Goal: Task Accomplishment & Management: Manage account settings

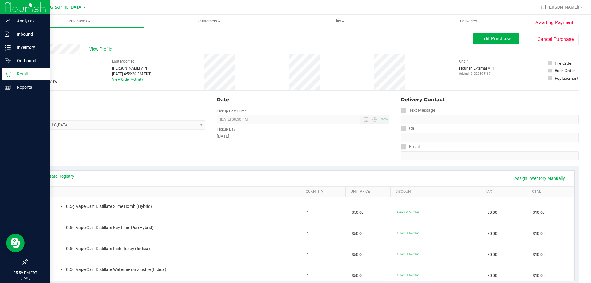
scroll to position [217, 0]
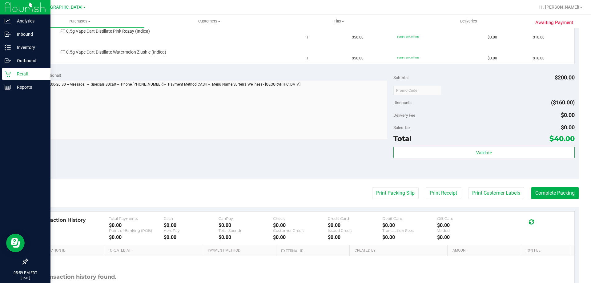
click at [24, 68] on div "Retail" at bounding box center [26, 74] width 49 height 12
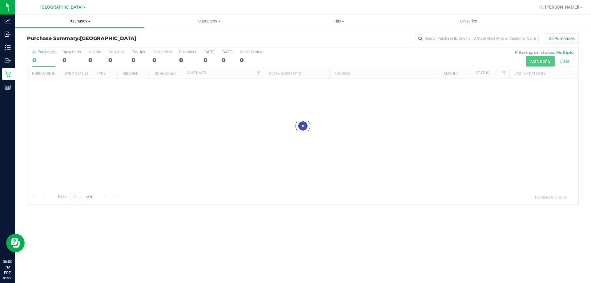
click at [87, 22] on span "Purchases" at bounding box center [80, 21] width 130 height 6
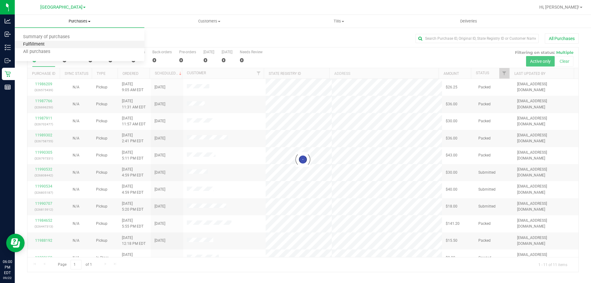
click at [50, 43] on span "Fulfillment" at bounding box center [34, 44] width 38 height 5
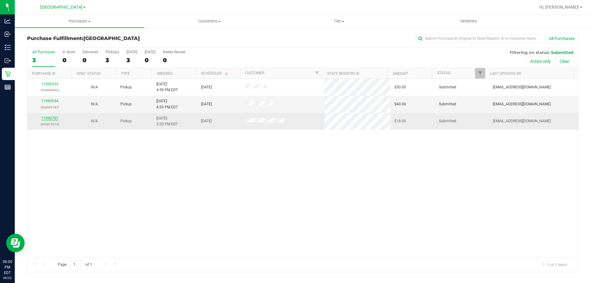
click at [48, 118] on link "11990707" at bounding box center [49, 118] width 17 height 4
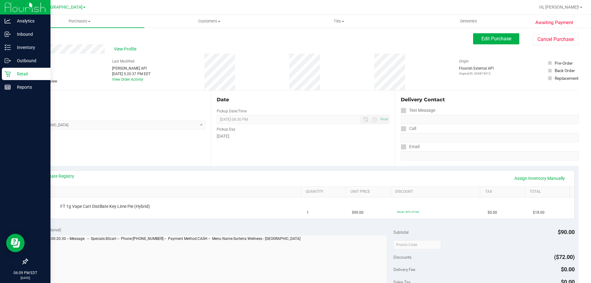
click at [15, 71] on p "Retail" at bounding box center [29, 73] width 37 height 7
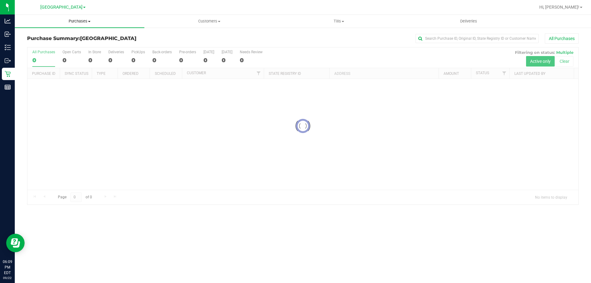
click at [79, 22] on span "Purchases" at bounding box center [80, 21] width 130 height 6
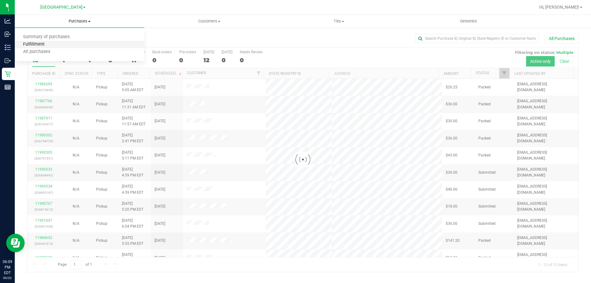
click at [45, 44] on span "Fulfillment" at bounding box center [34, 44] width 38 height 5
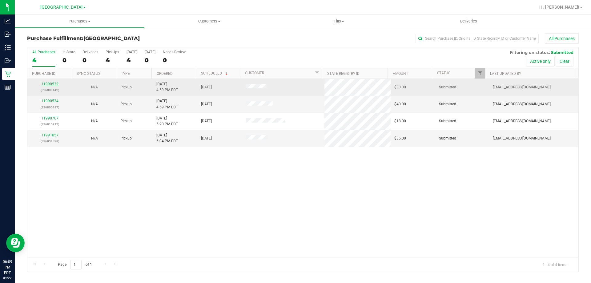
click at [50, 84] on link "11990532" at bounding box center [49, 84] width 17 height 4
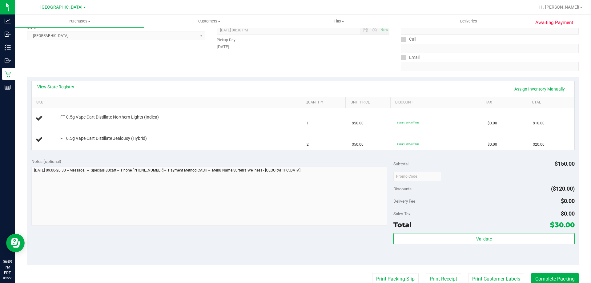
scroll to position [92, 0]
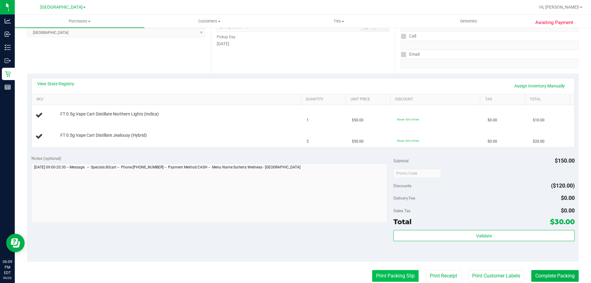
click at [382, 275] on button "Print Packing Slip" at bounding box center [395, 276] width 46 height 12
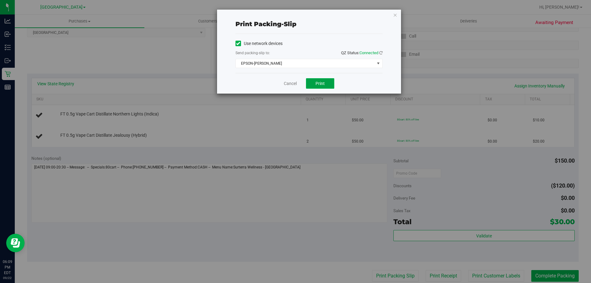
click at [319, 84] on span "Print" at bounding box center [320, 83] width 9 height 5
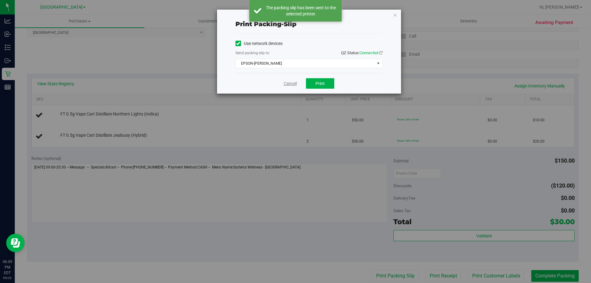
click at [296, 84] on link "Cancel" at bounding box center [290, 83] width 13 height 6
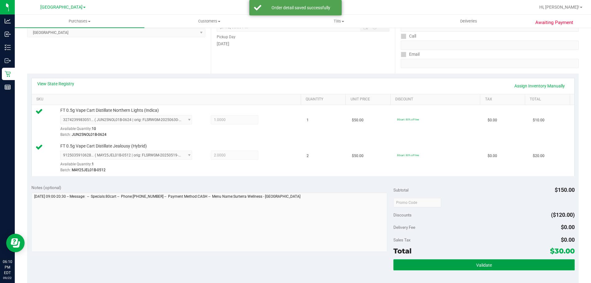
click at [498, 260] on button "Validate" at bounding box center [484, 264] width 181 height 11
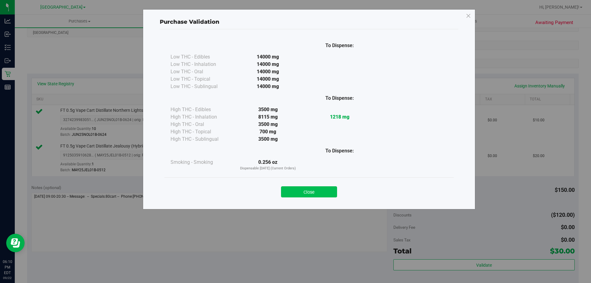
click at [311, 191] on button "Close" at bounding box center [309, 191] width 56 height 11
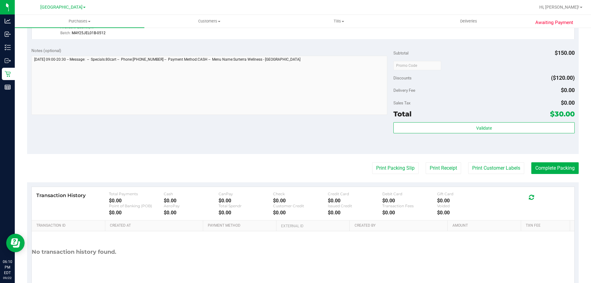
scroll to position [246, 0]
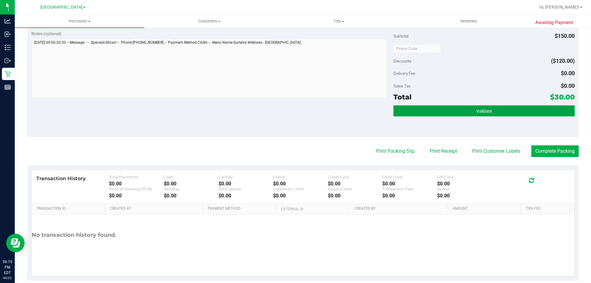
click at [494, 112] on button "Validate" at bounding box center [484, 110] width 181 height 11
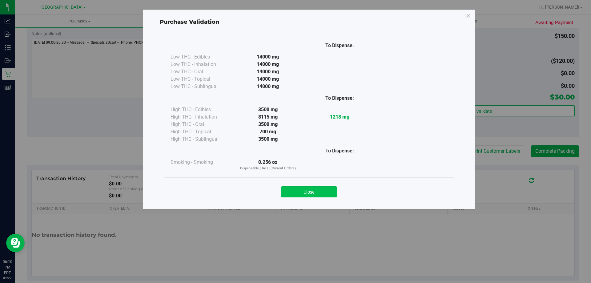
click at [301, 194] on button "Close" at bounding box center [309, 191] width 56 height 11
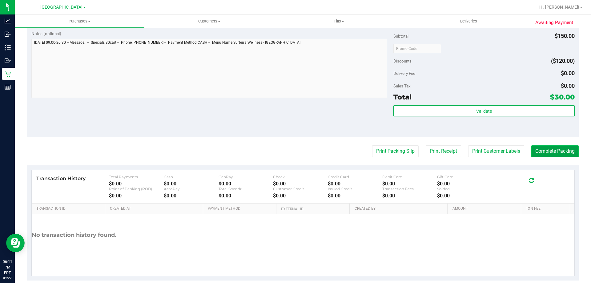
click at [548, 157] on button "Complete Packing" at bounding box center [554, 151] width 47 height 12
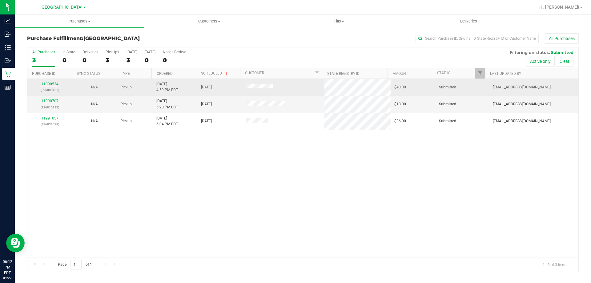
click at [51, 84] on link "11990534" at bounding box center [49, 84] width 17 height 4
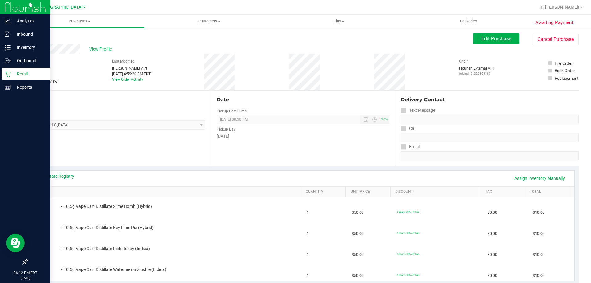
click at [27, 74] on p "Retail" at bounding box center [29, 73] width 37 height 7
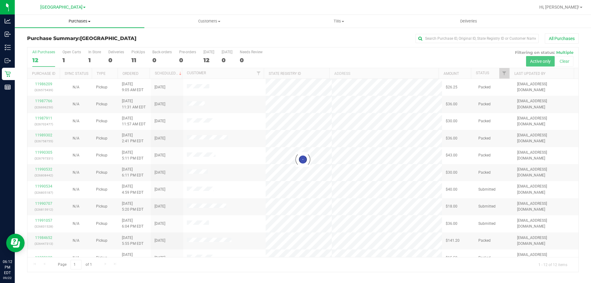
click at [71, 26] on uib-tab-heading "Purchases Summary of purchases Fulfillment All purchases" at bounding box center [80, 21] width 130 height 13
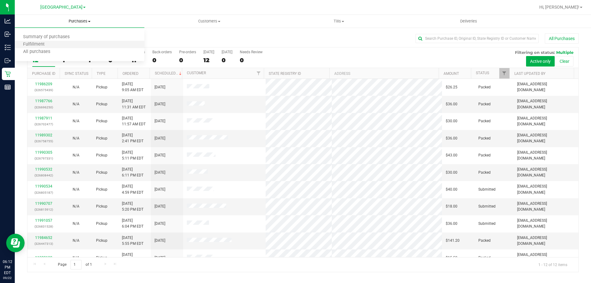
click at [56, 41] on li "Fulfillment" at bounding box center [80, 44] width 130 height 7
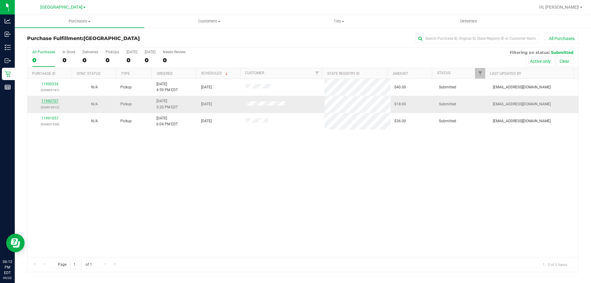
click at [56, 100] on link "11990707" at bounding box center [49, 101] width 17 height 4
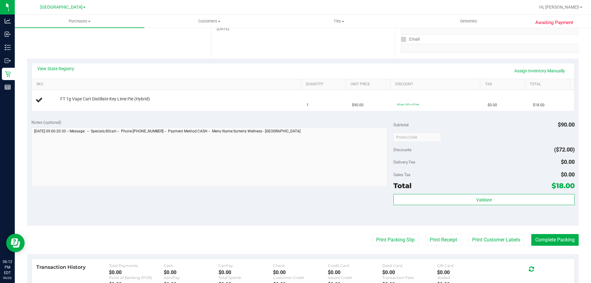
scroll to position [123, 0]
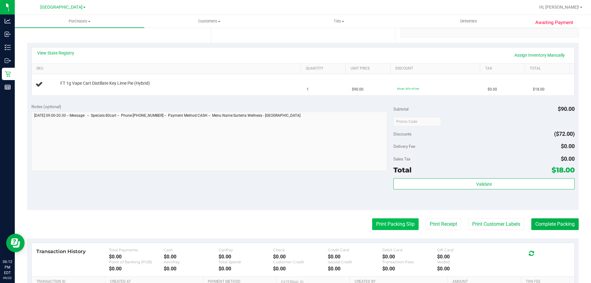
click at [374, 225] on button "Print Packing Slip" at bounding box center [395, 224] width 46 height 12
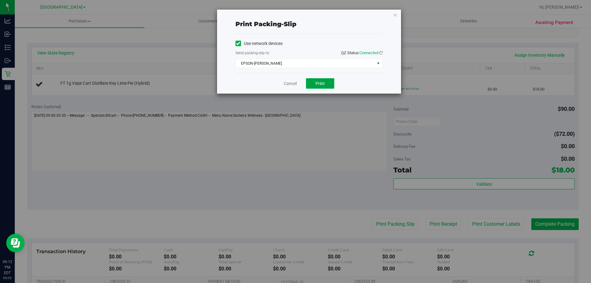
click at [322, 84] on span "Print" at bounding box center [320, 83] width 9 height 5
click at [284, 83] on link "Cancel" at bounding box center [290, 83] width 13 height 6
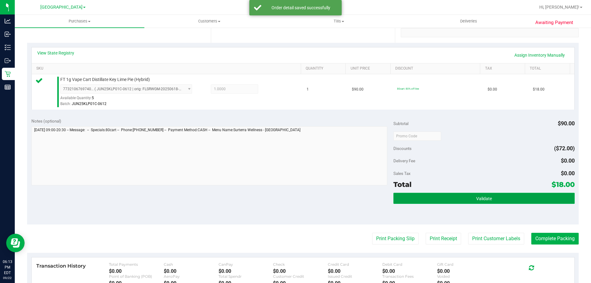
click at [511, 200] on button "Validate" at bounding box center [484, 198] width 181 height 11
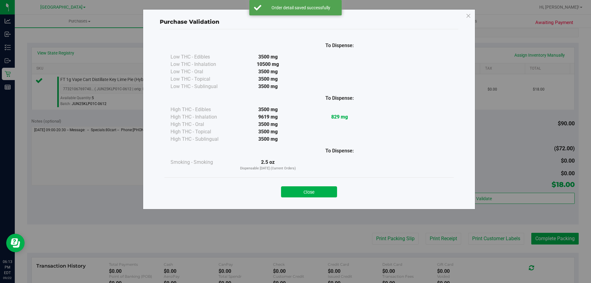
click at [303, 180] on div "Close" at bounding box center [308, 189] width 289 height 25
click at [322, 188] on button "Close" at bounding box center [309, 191] width 56 height 11
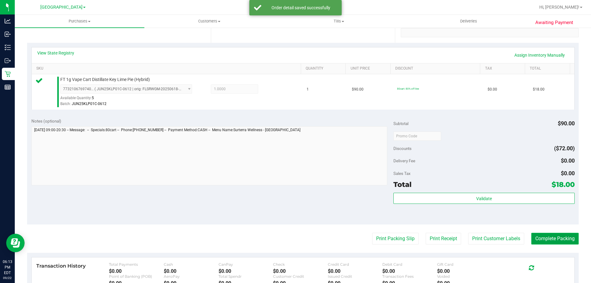
click at [555, 239] on button "Complete Packing" at bounding box center [554, 239] width 47 height 12
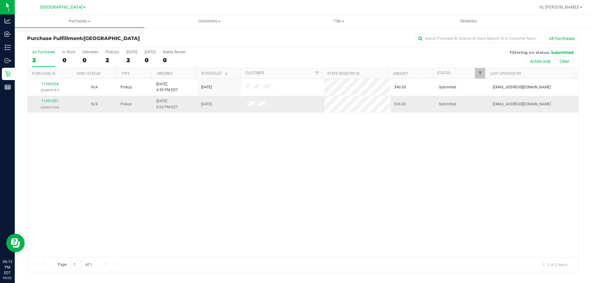
click at [58, 109] on p "(326831528)" at bounding box center [49, 107] width 37 height 6
click at [44, 101] on link "11991057" at bounding box center [49, 101] width 17 height 4
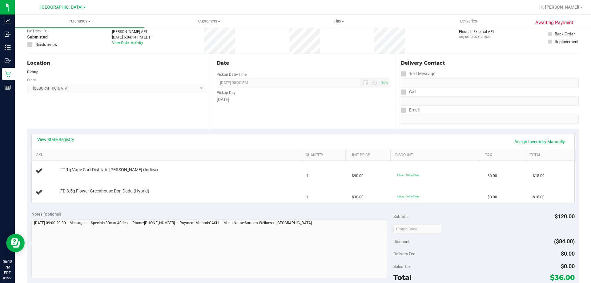
scroll to position [92, 0]
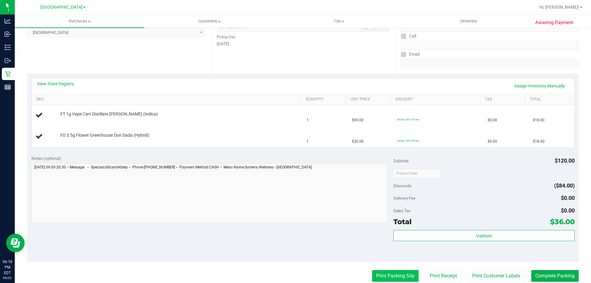
click at [383, 271] on button "Print Packing Slip" at bounding box center [395, 276] width 46 height 12
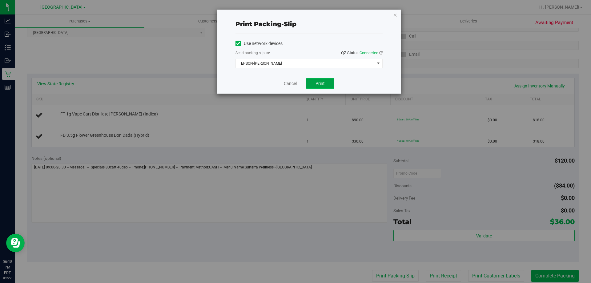
click at [317, 78] on button "Print" at bounding box center [320, 83] width 28 height 10
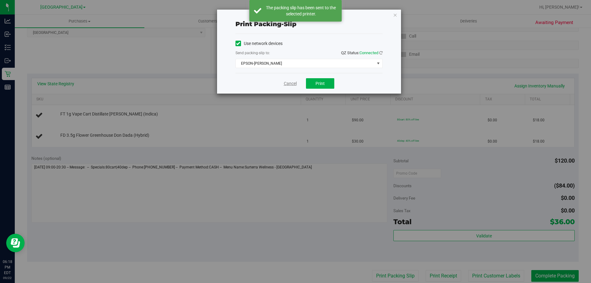
click at [293, 81] on link "Cancel" at bounding box center [290, 83] width 13 height 6
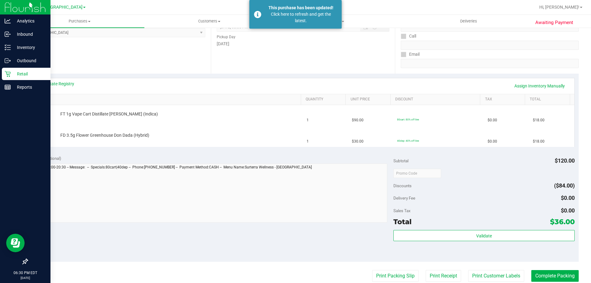
click at [17, 75] on p "Retail" at bounding box center [29, 73] width 37 height 7
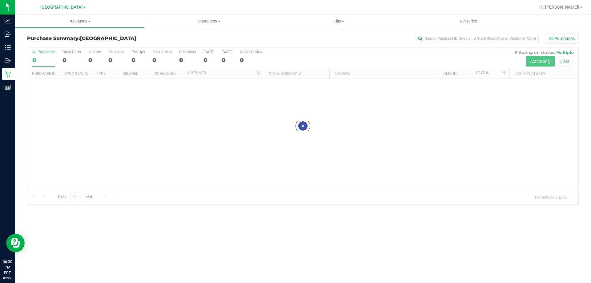
click at [66, 27] on link "Purchases Summary of purchases Fulfillment All purchases" at bounding box center [80, 21] width 130 height 13
click at [69, 22] on span "Purchases" at bounding box center [80, 21] width 130 height 6
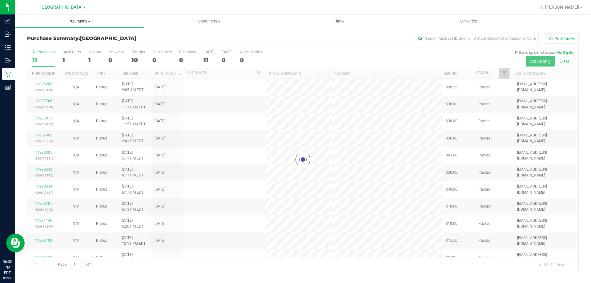
click at [69, 22] on span "Purchases" at bounding box center [80, 21] width 130 height 6
click at [44, 44] on span "Fulfillment" at bounding box center [34, 44] width 38 height 5
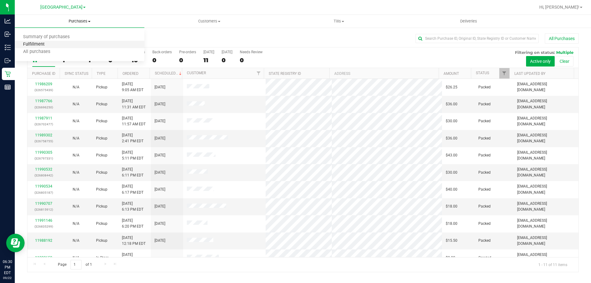
click at [36, 45] on span "Fulfillment" at bounding box center [34, 44] width 38 height 5
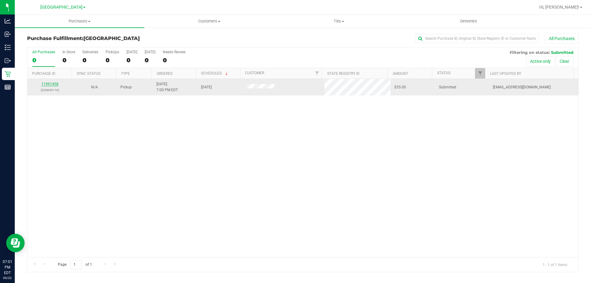
click at [47, 84] on link "11991458" at bounding box center [49, 84] width 17 height 4
click at [54, 83] on link "11991458" at bounding box center [49, 84] width 17 height 4
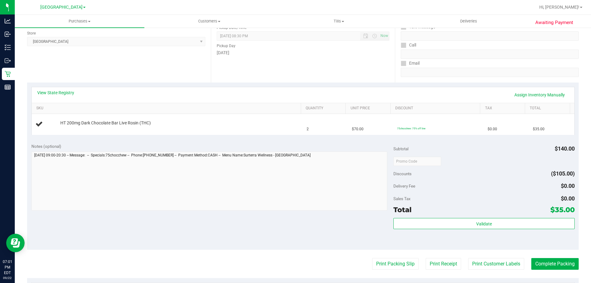
scroll to position [92, 0]
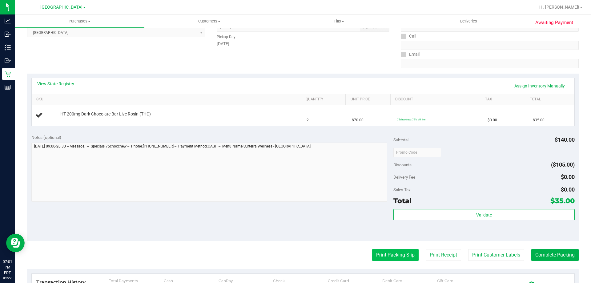
click at [376, 252] on button "Print Packing Slip" at bounding box center [395, 255] width 46 height 12
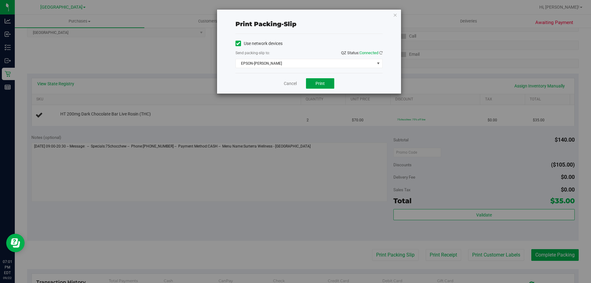
click at [319, 83] on span "Print" at bounding box center [320, 83] width 9 height 5
click at [292, 82] on link "Cancel" at bounding box center [290, 83] width 13 height 6
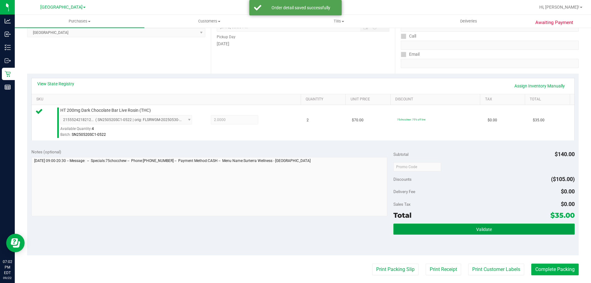
click at [487, 229] on span "Validate" at bounding box center [484, 229] width 16 height 5
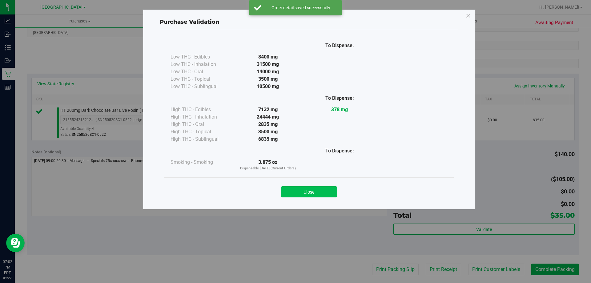
click at [305, 193] on button "Close" at bounding box center [309, 191] width 56 height 11
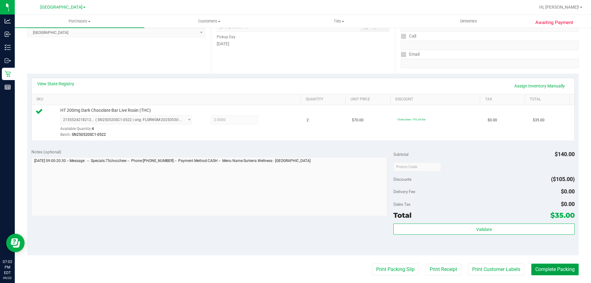
click at [553, 270] on button "Complete Packing" at bounding box center [554, 270] width 47 height 12
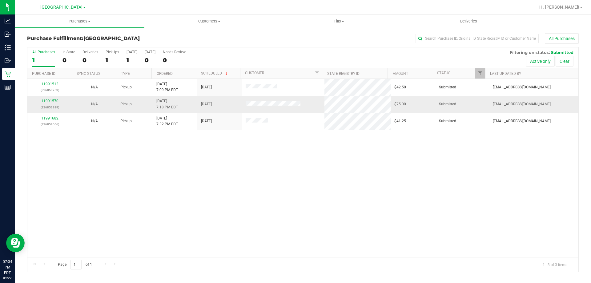
click at [55, 101] on link "11991570" at bounding box center [49, 101] width 17 height 4
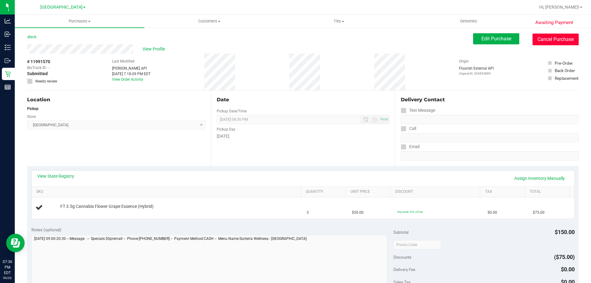
click at [567, 39] on button "Cancel Purchase" at bounding box center [556, 40] width 46 height 12
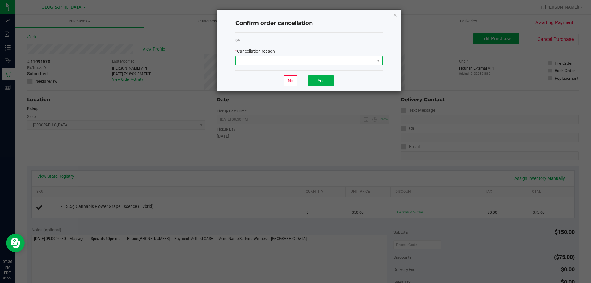
click at [279, 62] on span at bounding box center [305, 60] width 139 height 9
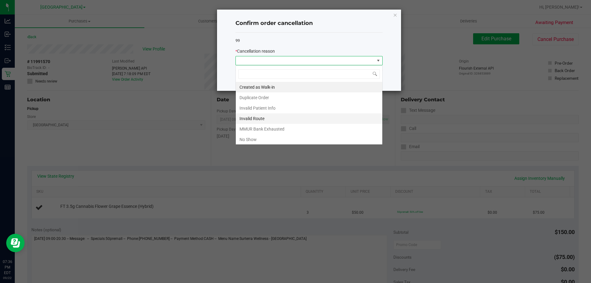
scroll to position [9, 147]
click at [267, 85] on li "Created as Walk-in" at bounding box center [309, 87] width 147 height 10
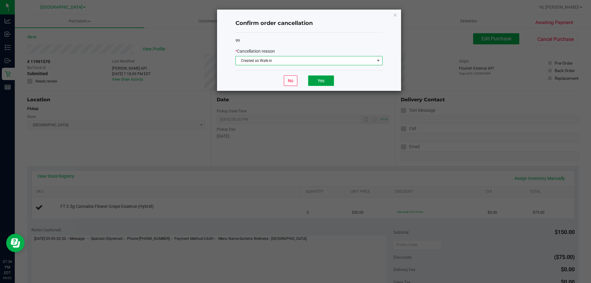
click at [325, 79] on button "Yes" at bounding box center [321, 80] width 26 height 10
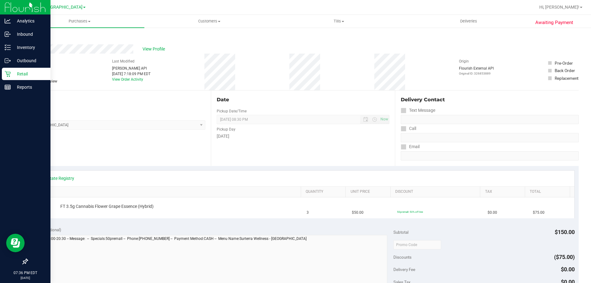
click at [22, 72] on p "Retail" at bounding box center [29, 73] width 37 height 7
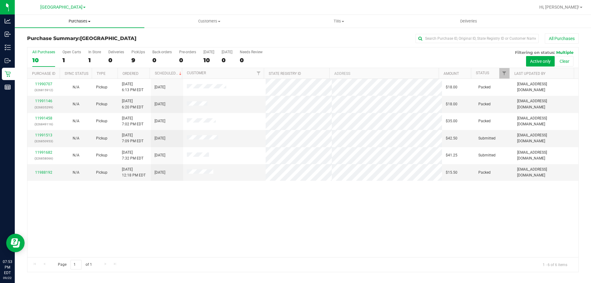
click at [93, 18] on span "Purchases" at bounding box center [80, 21] width 130 height 6
click at [39, 44] on span "Fulfillment" at bounding box center [34, 44] width 38 height 5
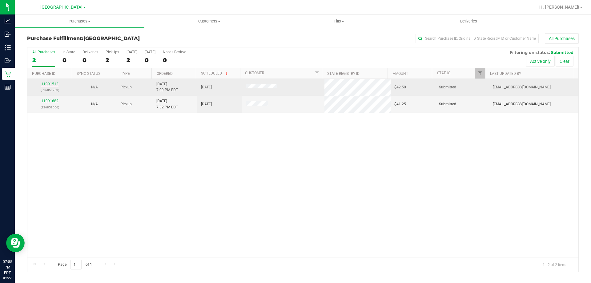
click at [53, 85] on link "11991513" at bounding box center [49, 84] width 17 height 4
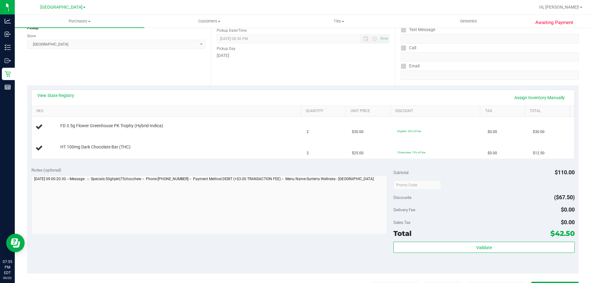
scroll to position [92, 0]
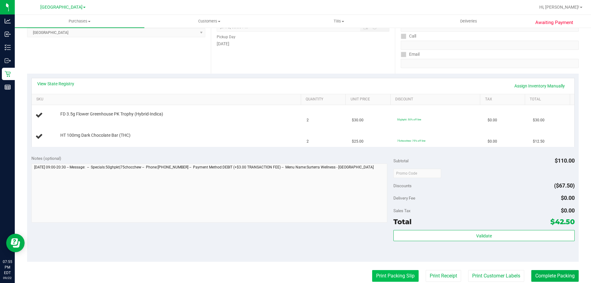
click at [390, 275] on button "Print Packing Slip" at bounding box center [395, 276] width 46 height 12
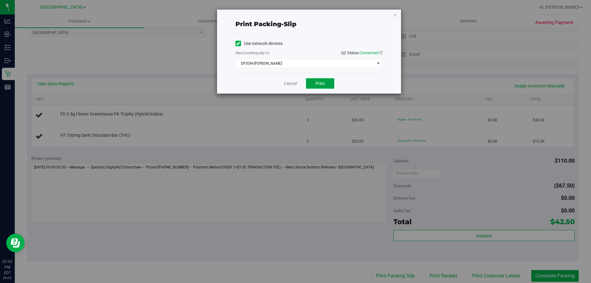
click at [323, 83] on span "Print" at bounding box center [320, 83] width 9 height 5
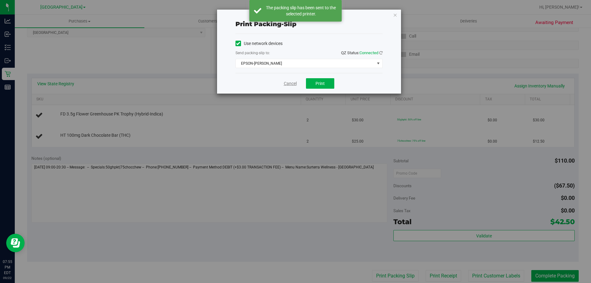
click at [286, 80] on link "Cancel" at bounding box center [290, 83] width 13 height 6
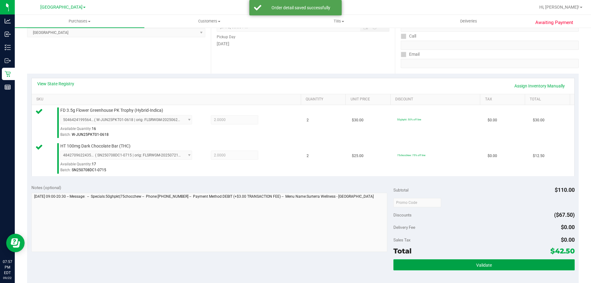
click at [505, 266] on button "Validate" at bounding box center [484, 264] width 181 height 11
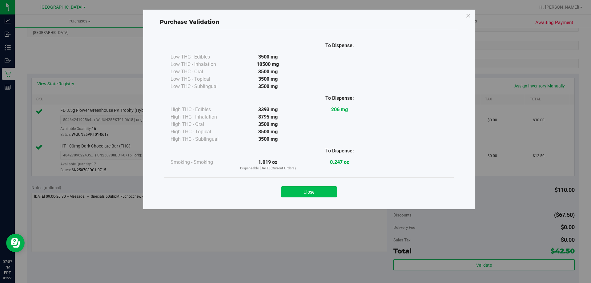
click at [303, 196] on button "Close" at bounding box center [309, 191] width 56 height 11
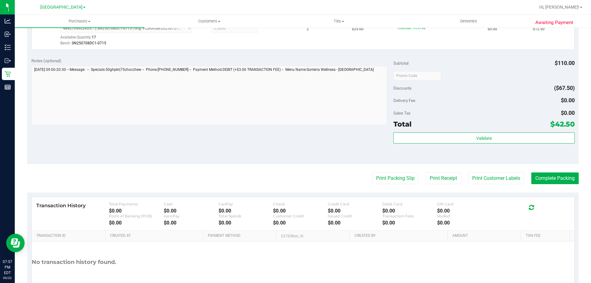
scroll to position [226, 0]
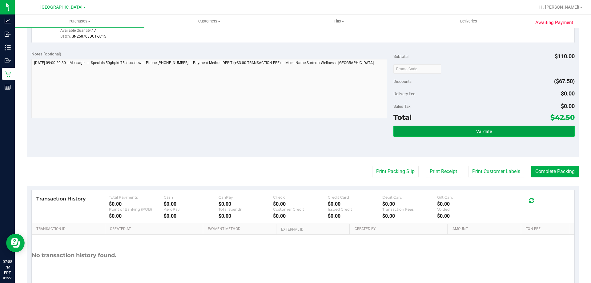
click at [481, 130] on span "Validate" at bounding box center [484, 131] width 16 height 5
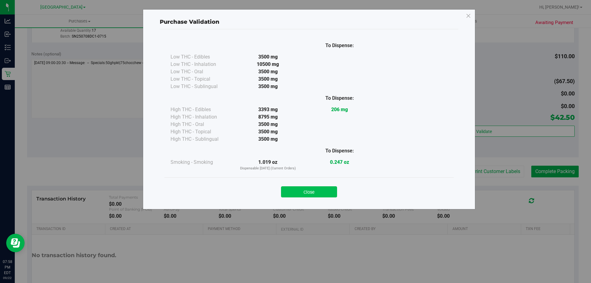
click at [300, 197] on button "Close" at bounding box center [309, 191] width 56 height 11
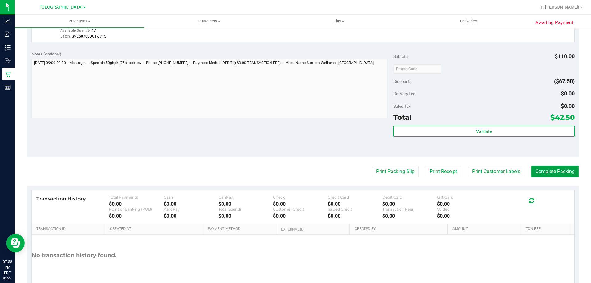
click at [537, 176] on button "Complete Packing" at bounding box center [554, 172] width 47 height 12
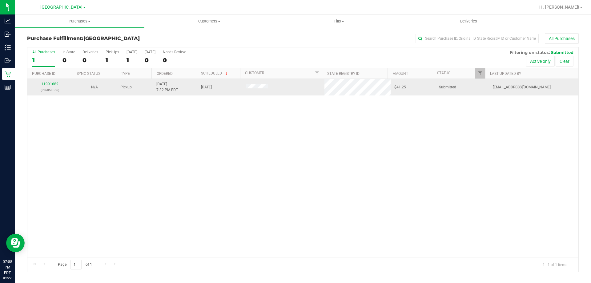
click at [49, 84] on link "11991682" at bounding box center [49, 84] width 17 height 4
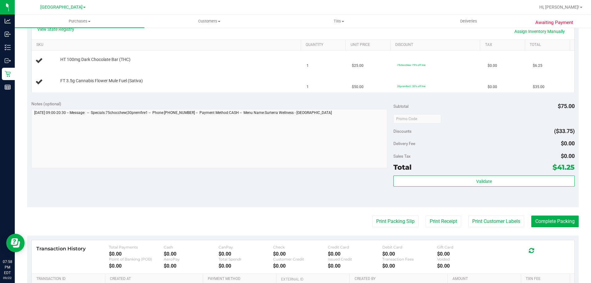
scroll to position [164, 0]
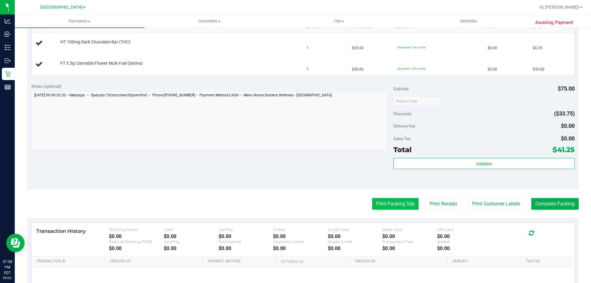
click at [405, 209] on button "Print Packing Slip" at bounding box center [395, 204] width 46 height 12
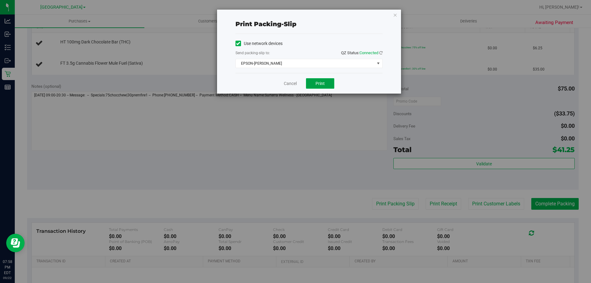
click at [318, 87] on button "Print" at bounding box center [320, 83] width 28 height 10
click at [289, 82] on link "Cancel" at bounding box center [290, 83] width 13 height 6
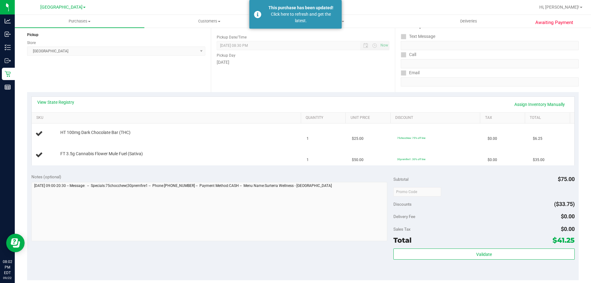
scroll to position [72, 0]
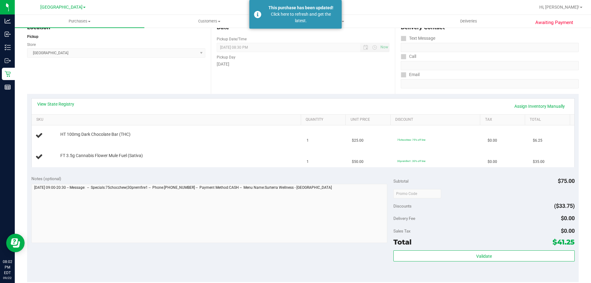
click at [195, 103] on div "View State Registry Assign Inventory Manually" at bounding box center [303, 106] width 532 height 10
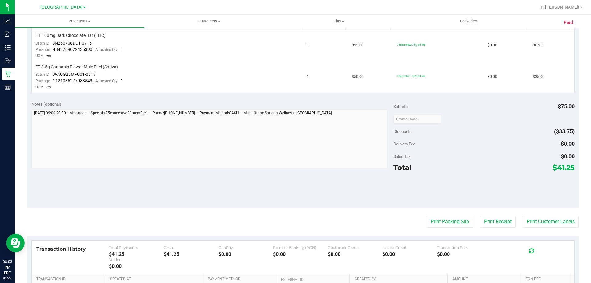
scroll to position [185, 0]
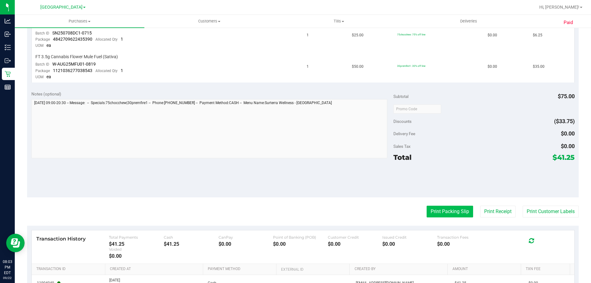
click at [439, 211] on button "Print Packing Slip" at bounding box center [450, 212] width 46 height 12
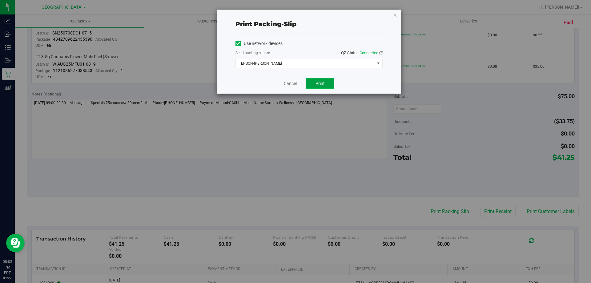
click at [323, 85] on span "Print" at bounding box center [320, 83] width 9 height 5
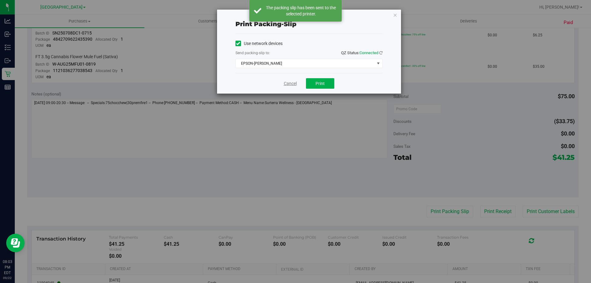
click at [291, 82] on link "Cancel" at bounding box center [290, 83] width 13 height 6
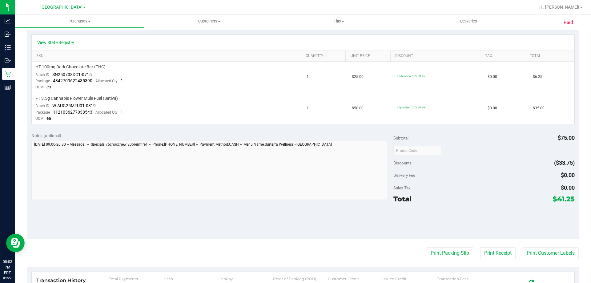
scroll to position [154, 0]
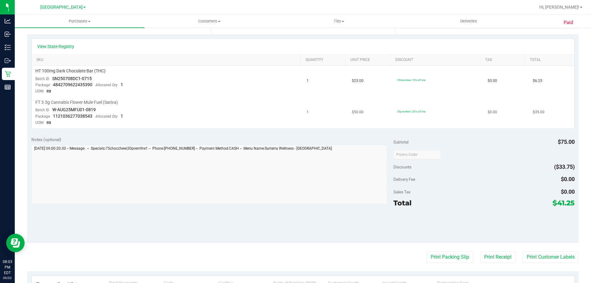
scroll to position [62, 0]
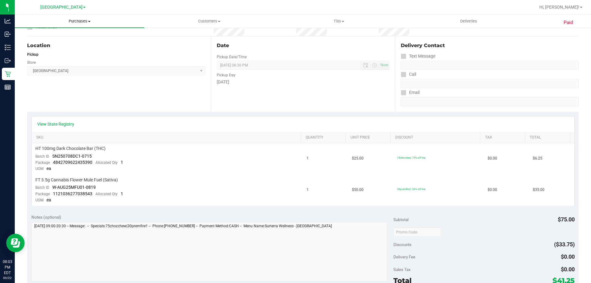
click at [80, 26] on uib-tab-heading "Purchases Summary of purchases Fulfillment All purchases" at bounding box center [80, 21] width 130 height 13
click at [47, 44] on span "Fulfillment" at bounding box center [34, 44] width 38 height 5
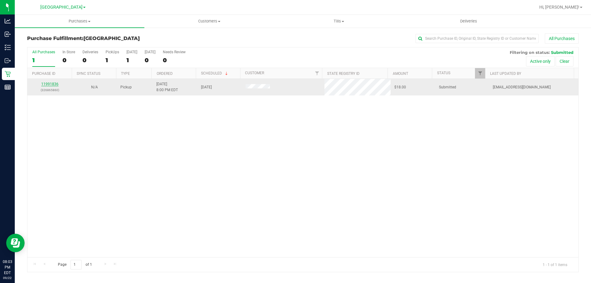
click at [53, 84] on link "11991836" at bounding box center [49, 84] width 17 height 4
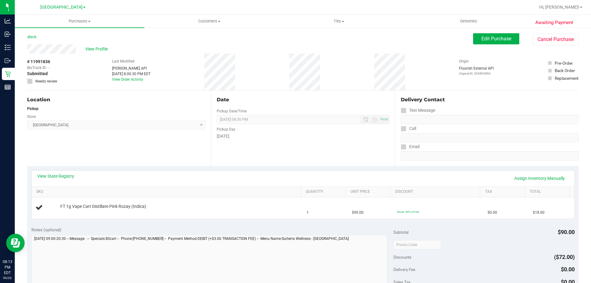
click at [290, 68] on div "# 11991836 BioTrack ID: - Submitted Needs review Last Modified [PERSON_NAME] AP…" at bounding box center [303, 72] width 552 height 37
click at [548, 35] on button "Cancel Purchase" at bounding box center [556, 40] width 46 height 12
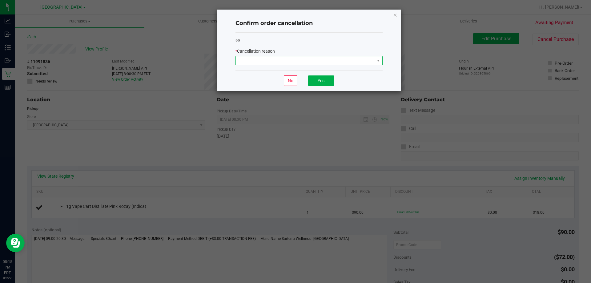
click at [268, 64] on span at bounding box center [305, 60] width 139 height 9
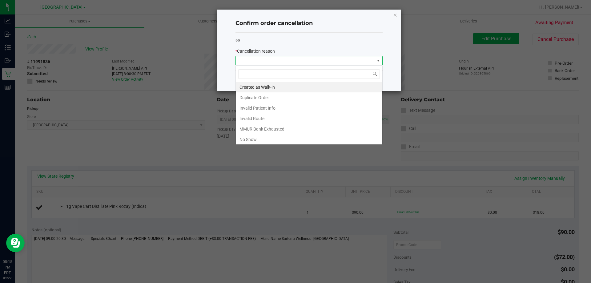
scroll to position [9, 147]
click at [265, 89] on li "Created as Walk-in" at bounding box center [309, 87] width 147 height 10
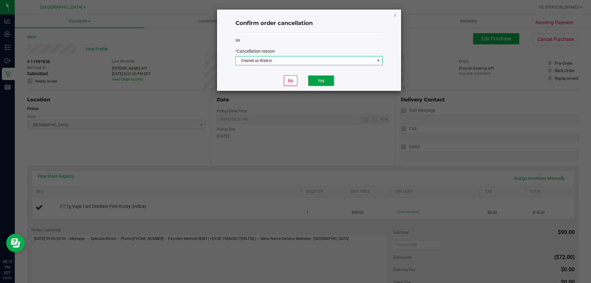
click at [318, 77] on button "Yes" at bounding box center [321, 80] width 26 height 10
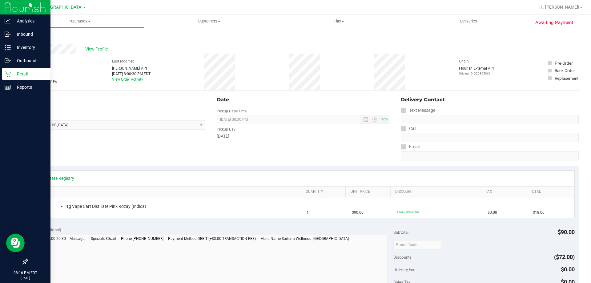
click at [20, 72] on p "Retail" at bounding box center [29, 73] width 37 height 7
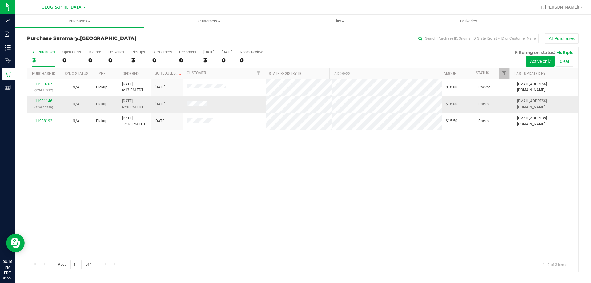
click at [38, 102] on link "11991146" at bounding box center [43, 101] width 17 height 4
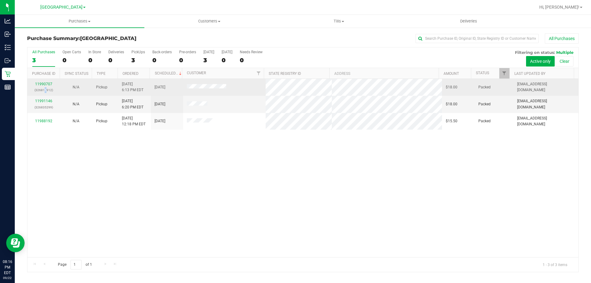
drag, startPoint x: 46, startPoint y: 91, endPoint x: 33, endPoint y: 86, distance: 13.7
click at [37, 88] on p "(326815912)" at bounding box center [43, 90] width 25 height 6
click at [47, 85] on link "11990707" at bounding box center [43, 84] width 17 height 4
click at [47, 82] on link "11990707" at bounding box center [43, 84] width 17 height 4
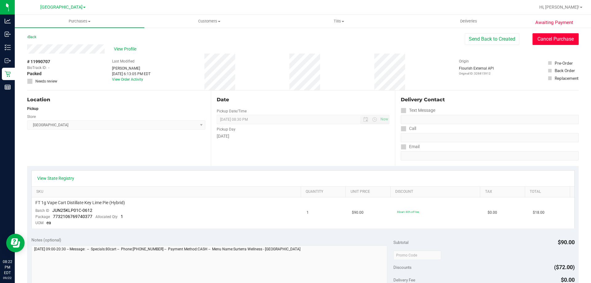
click at [552, 42] on button "Cancel Purchase" at bounding box center [556, 39] width 46 height 12
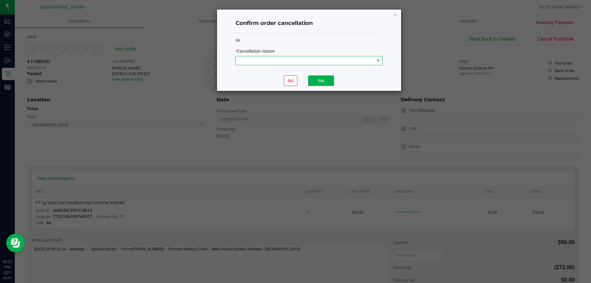
click at [248, 56] on span at bounding box center [309, 60] width 147 height 9
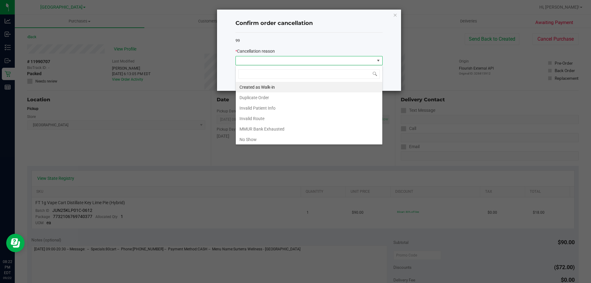
scroll to position [9, 147]
click at [254, 87] on li "Created as Walk-in" at bounding box center [309, 87] width 147 height 10
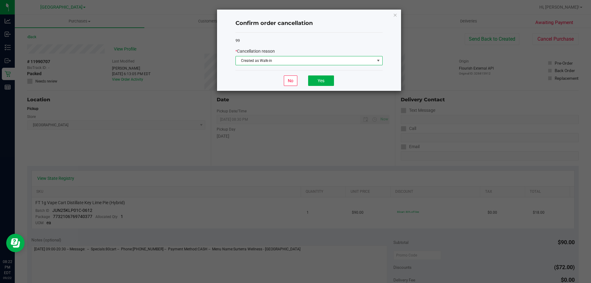
click at [263, 64] on span "Created as Walk-in" at bounding box center [305, 60] width 139 height 9
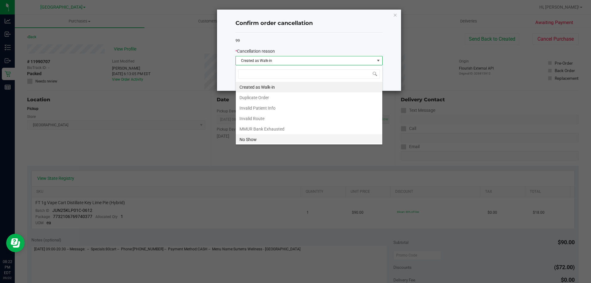
click at [251, 140] on li "No Show" at bounding box center [309, 139] width 147 height 10
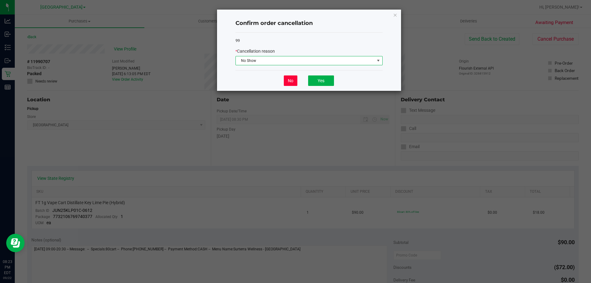
click at [292, 83] on button "No" at bounding box center [291, 80] width 14 height 10
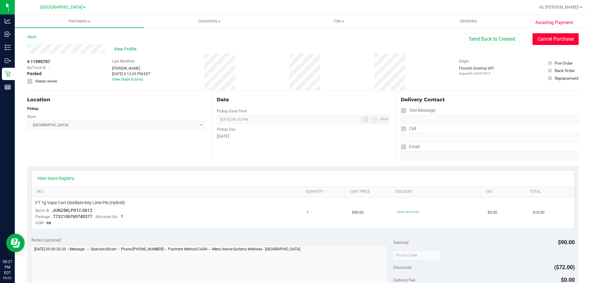
click at [549, 38] on button "Cancel Purchase" at bounding box center [556, 39] width 46 height 12
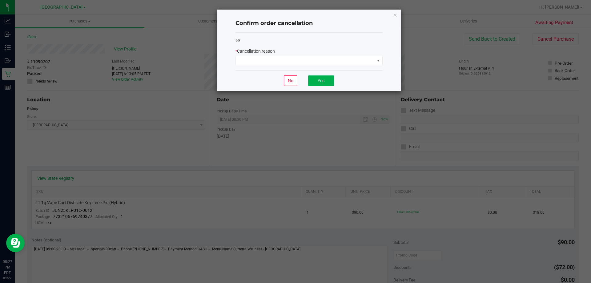
click at [308, 50] on div "* Cancellation reason" at bounding box center [309, 51] width 147 height 6
click at [309, 63] on span at bounding box center [305, 60] width 139 height 9
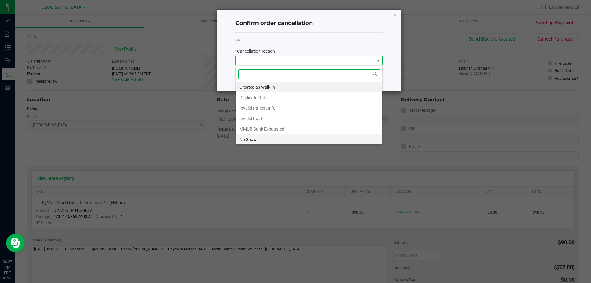
click at [248, 136] on li "No Show" at bounding box center [309, 139] width 147 height 10
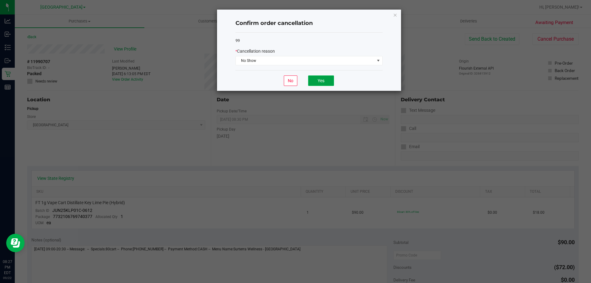
click at [321, 80] on button "Yes" at bounding box center [321, 80] width 26 height 10
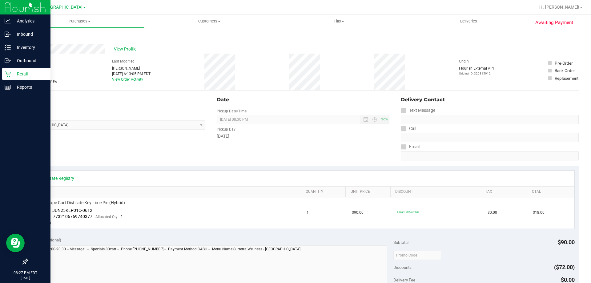
click at [11, 72] on p "Retail" at bounding box center [29, 73] width 37 height 7
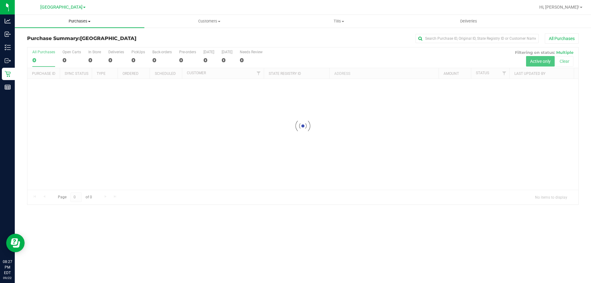
click at [81, 20] on span "Purchases" at bounding box center [80, 21] width 130 height 6
click at [46, 42] on span "Fulfillment" at bounding box center [34, 44] width 38 height 5
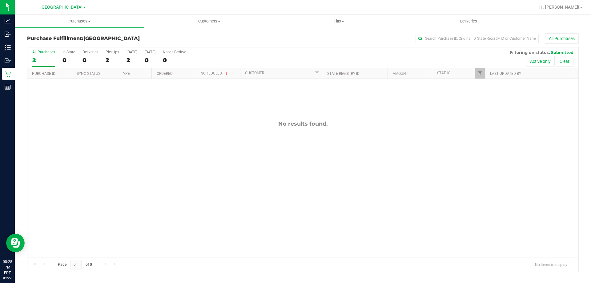
click at [82, 28] on link "Purchases Summary of purchases Fulfillment All purchases" at bounding box center [80, 21] width 130 height 13
click at [79, 24] on span "Purchases" at bounding box center [80, 21] width 130 height 6
click at [57, 37] on span "Summary of purchases" at bounding box center [46, 36] width 63 height 5
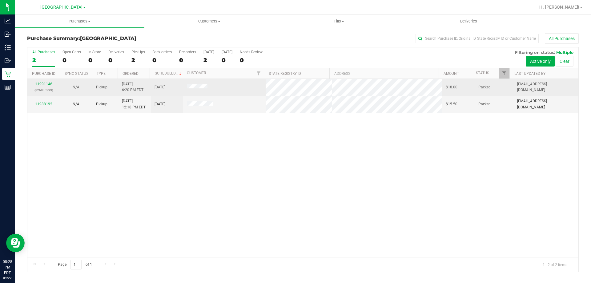
click at [47, 86] on link "11991146" at bounding box center [43, 84] width 17 height 4
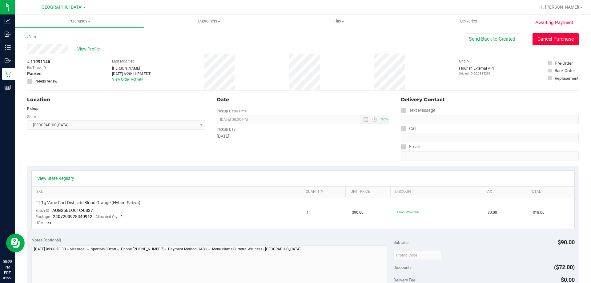
click at [534, 40] on button "Cancel Purchase" at bounding box center [556, 39] width 46 height 12
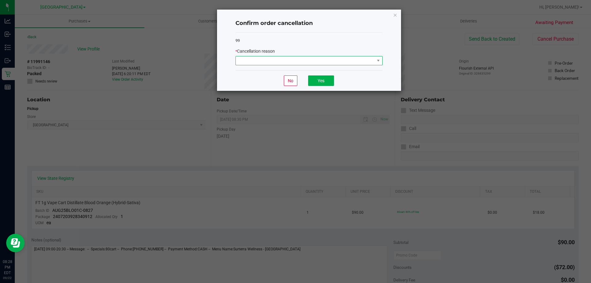
click at [251, 58] on span at bounding box center [305, 60] width 139 height 9
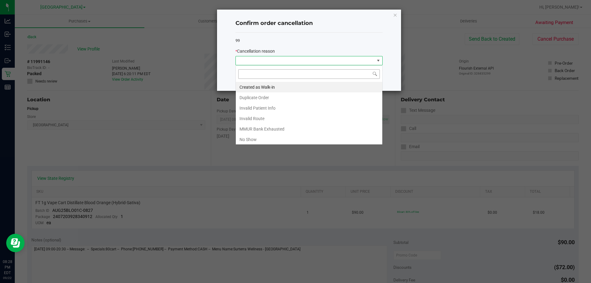
scroll to position [9, 147]
click at [245, 136] on li "No Show" at bounding box center [309, 139] width 147 height 10
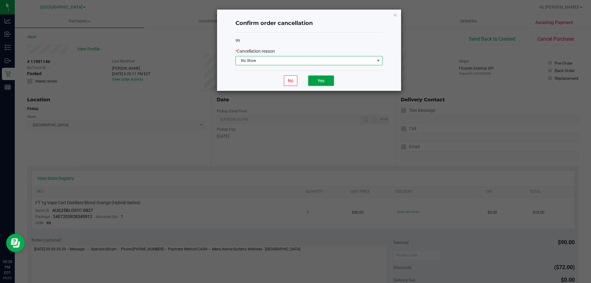
click at [325, 84] on button "Yes" at bounding box center [321, 80] width 26 height 10
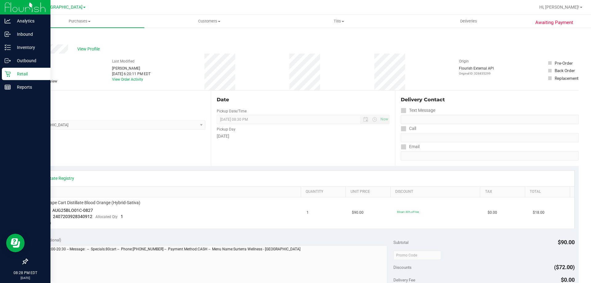
click at [13, 74] on p "Retail" at bounding box center [29, 73] width 37 height 7
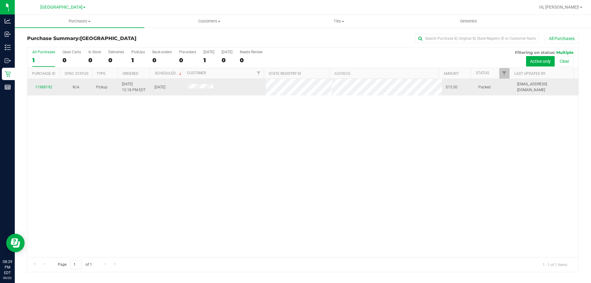
click at [45, 84] on div "11988192" at bounding box center [43, 87] width 25 height 6
click at [46, 85] on div "11988192" at bounding box center [43, 87] width 25 height 6
click at [47, 86] on link "11988192" at bounding box center [43, 87] width 17 height 4
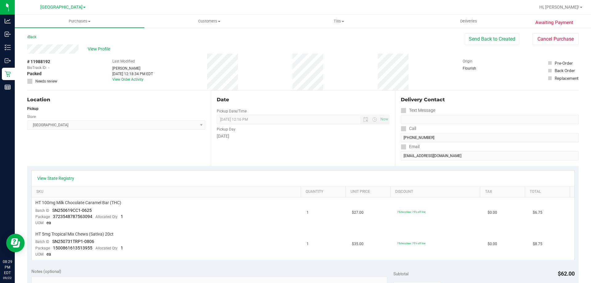
click at [35, 82] on span "Needs review" at bounding box center [46, 82] width 22 height 6
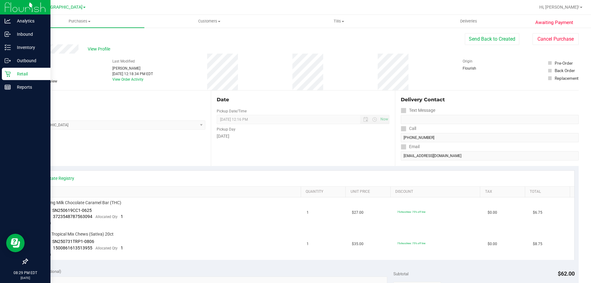
click at [10, 70] on div "Retail" at bounding box center [26, 74] width 49 height 12
